Goal: Information Seeking & Learning: Learn about a topic

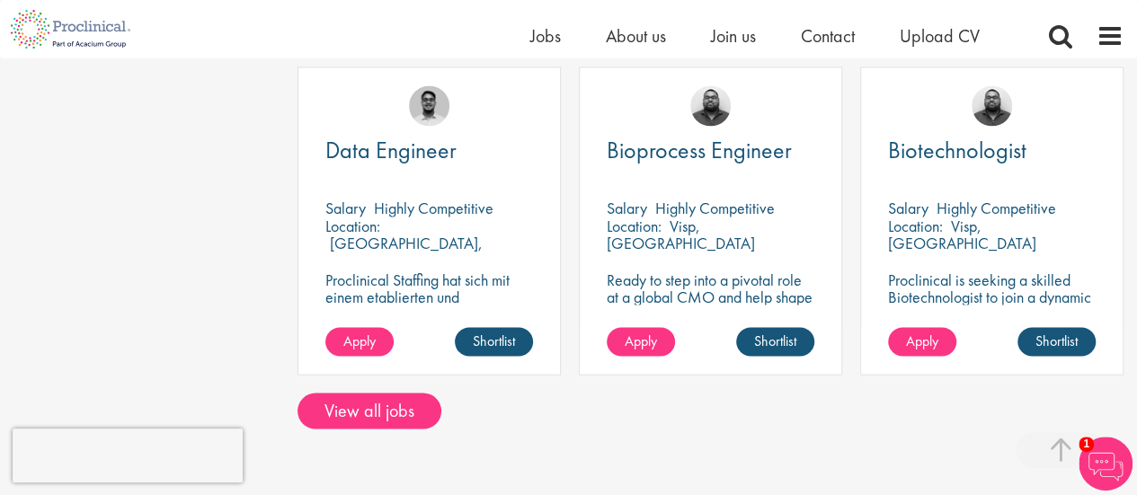
scroll to position [1483, 0]
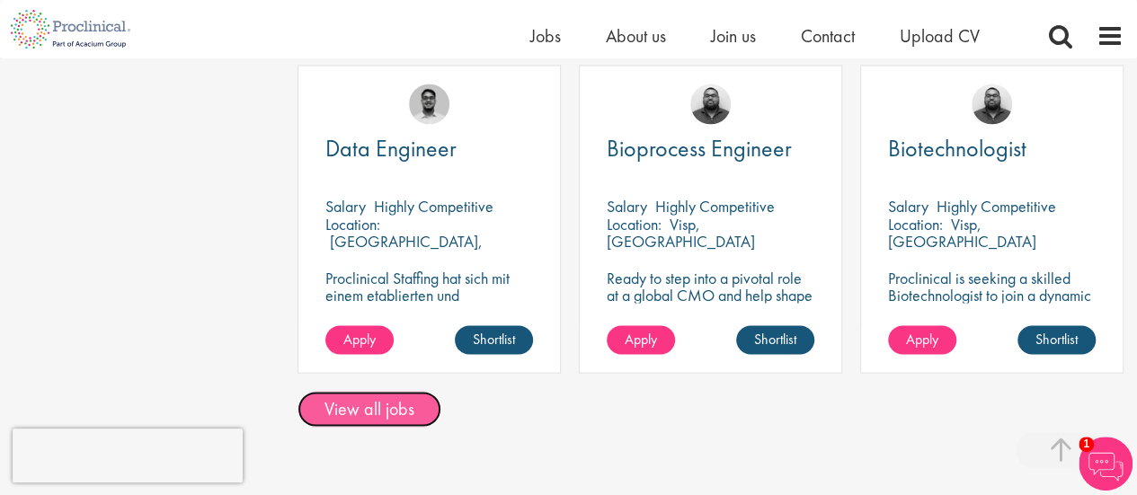
click at [386, 425] on link "View all jobs" at bounding box center [369, 409] width 144 height 36
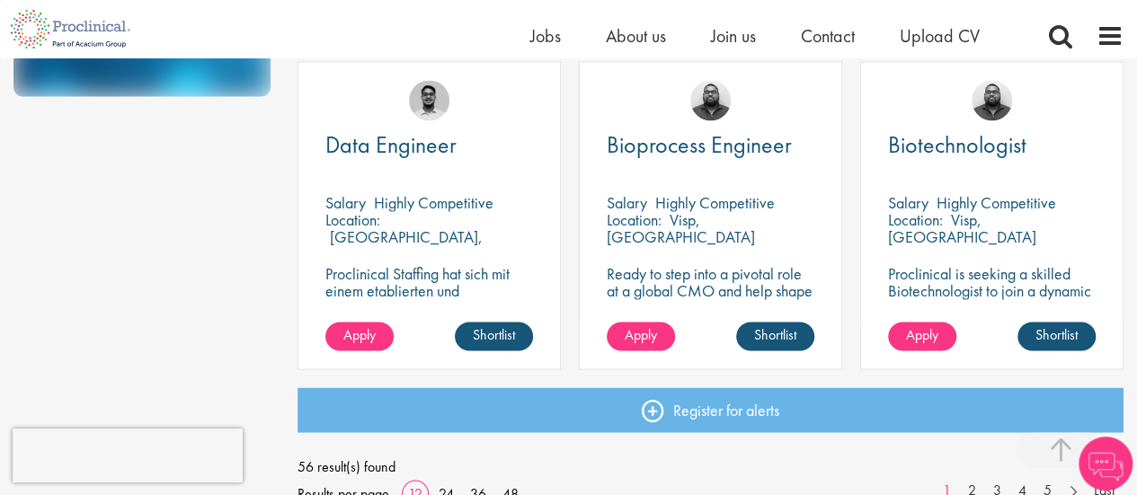
scroll to position [1388, 0]
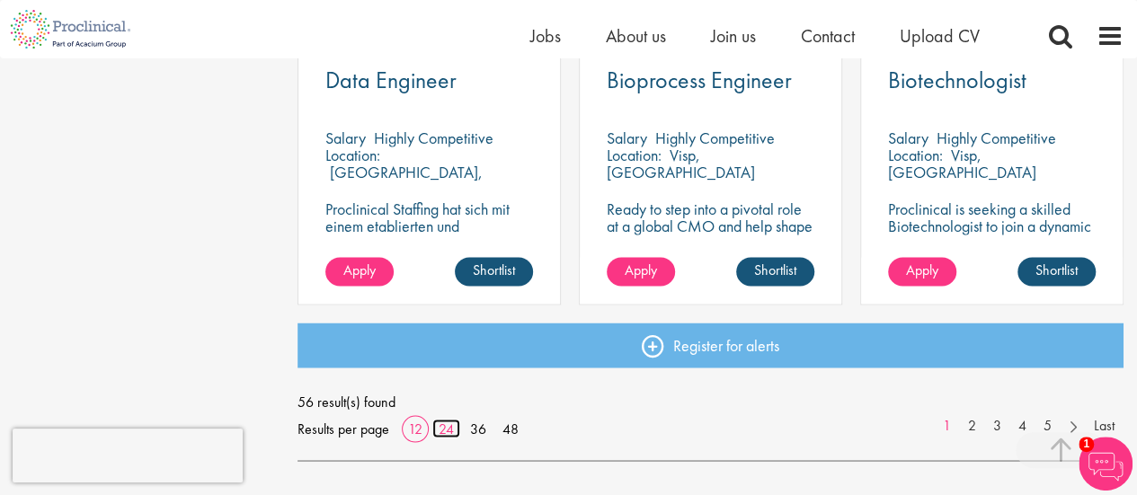
click at [457, 430] on link "24" at bounding box center [446, 428] width 28 height 19
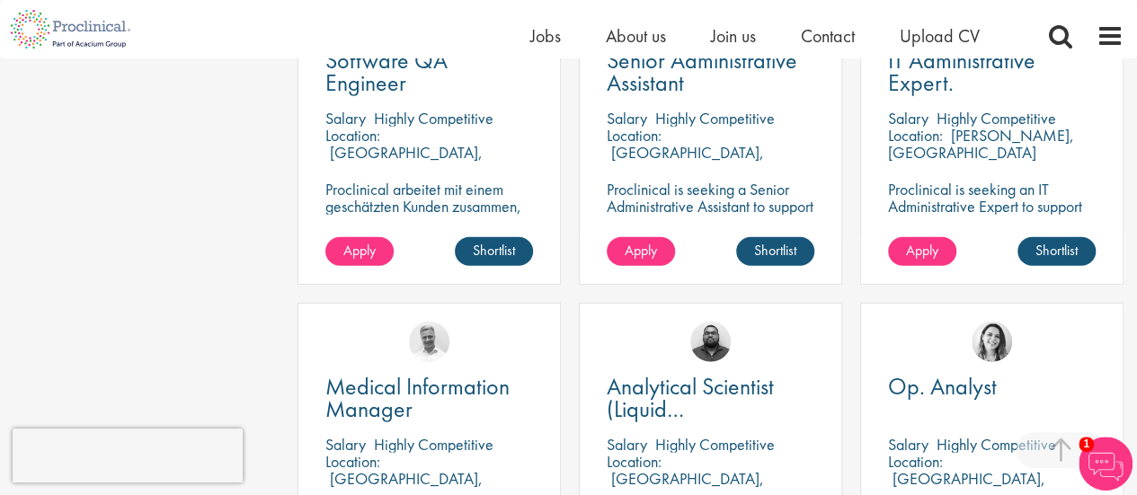
scroll to position [2430, 0]
